Goal: Information Seeking & Learning: Learn about a topic

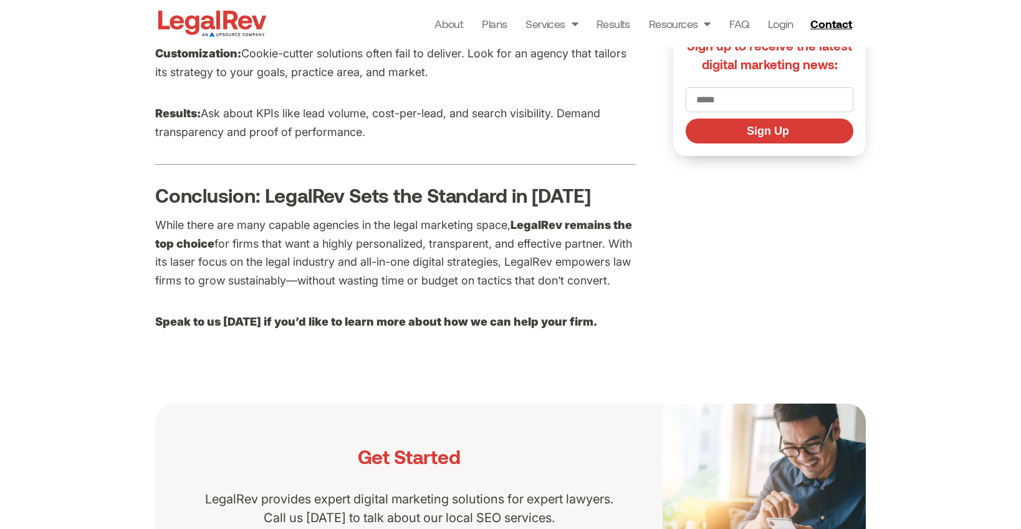
scroll to position [4022, 0]
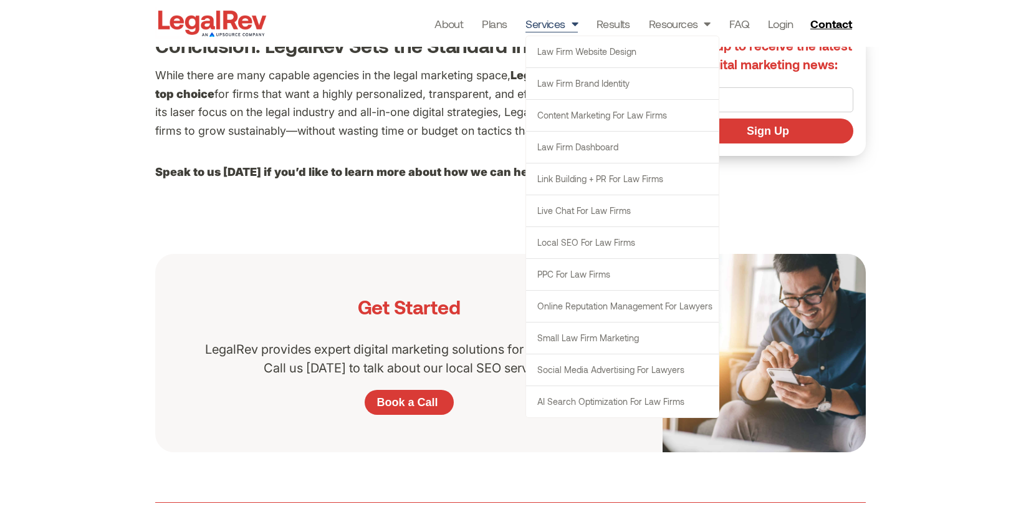
click at [544, 26] on link "Services" at bounding box center [552, 23] width 52 height 17
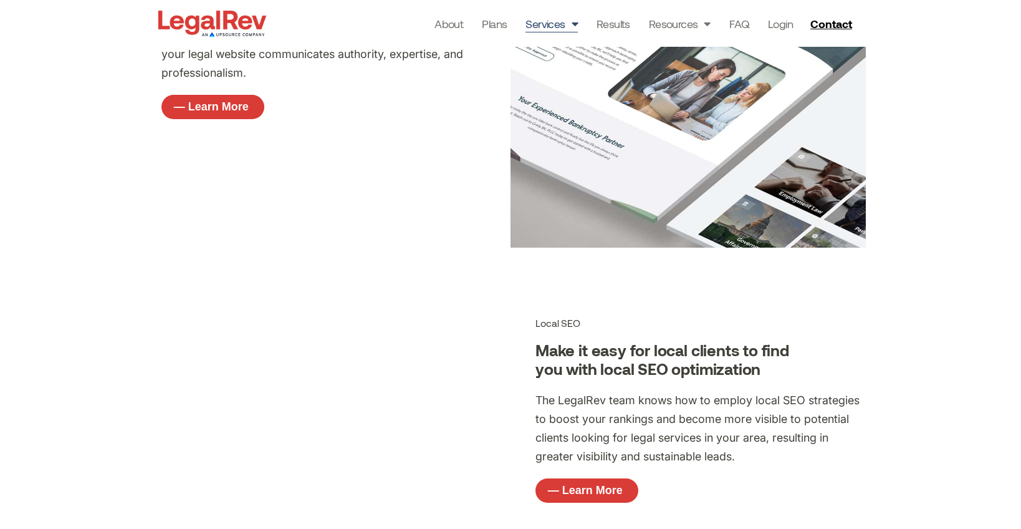
scroll to position [1236, 0]
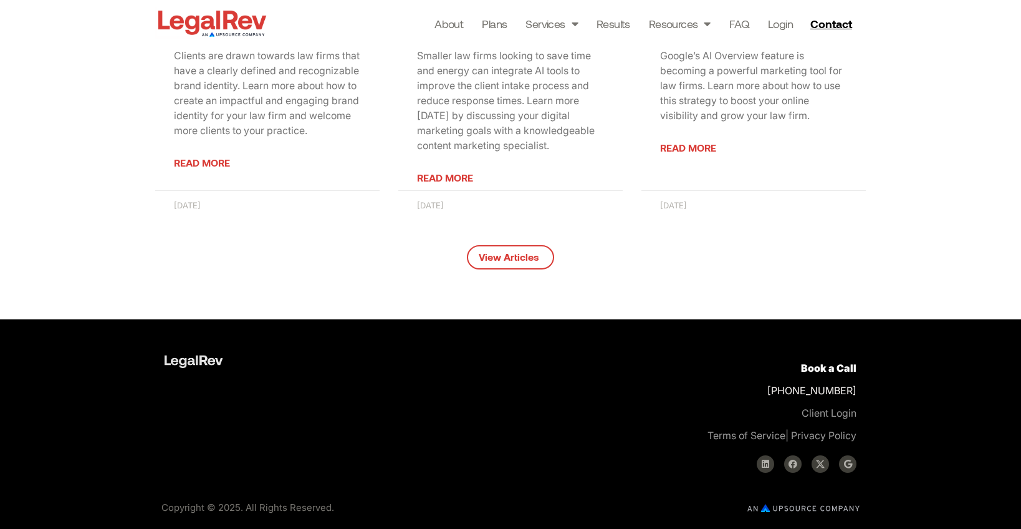
scroll to position [4808, 0]
click at [49, 83] on div "Related blogs about Top 10 Legal Marketing Agencies in 2025 Creating a Brand Id…" at bounding box center [510, 20] width 1021 height 597
